Goal: Task Accomplishment & Management: Complete application form

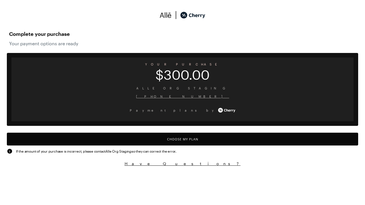
click at [182, 144] on button "Choose My Plan" at bounding box center [182, 139] width 351 height 13
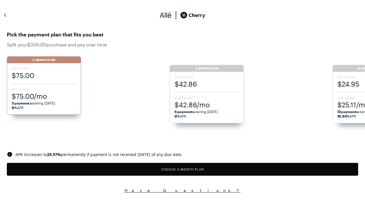
click at [182, 169] on button "Choose 3 -Month Plan" at bounding box center [182, 169] width 351 height 13
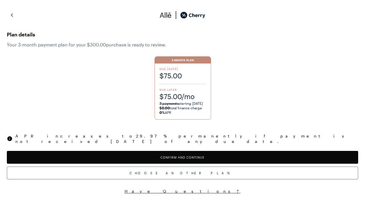
click at [182, 152] on button "Confirm and Continue" at bounding box center [182, 157] width 351 height 13
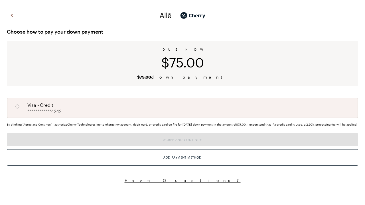
click at [17, 107] on input "A" at bounding box center [18, 107] width 10 height 10
radio input "true"
click at [182, 146] on button "Agree and Continue" at bounding box center [182, 139] width 351 height 13
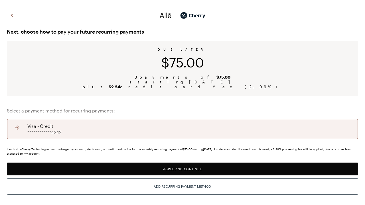
click at [182, 169] on button "Agree and Continue" at bounding box center [182, 169] width 351 height 13
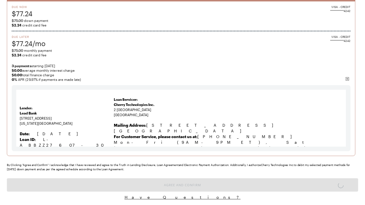
scroll to position [4, 0]
